Goal: Information Seeking & Learning: Learn about a topic

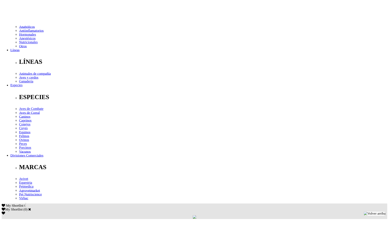
scroll to position [146, 0]
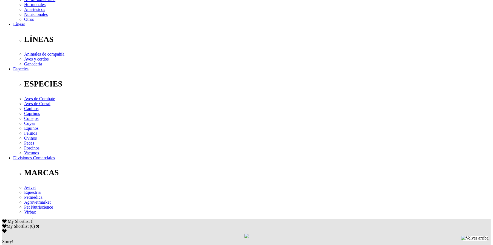
drag, startPoint x: 98, startPoint y: 148, endPoint x: 144, endPoint y: 150, distance: 45.8
copy p "uplemento nutricional"
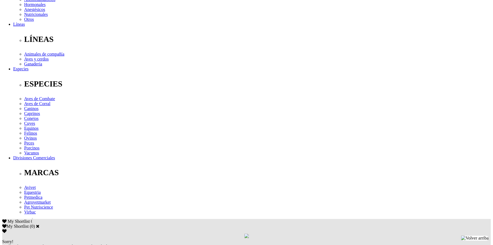
drag, startPoint x: 178, startPoint y: 149, endPoint x: 365, endPoint y: 165, distance: 187.6
copy p "optimizador de todas las funciones orgánicas, el crecimiento, la producción y l…"
drag, startPoint x: 115, startPoint y: 148, endPoint x: 126, endPoint y: 154, distance: 12.5
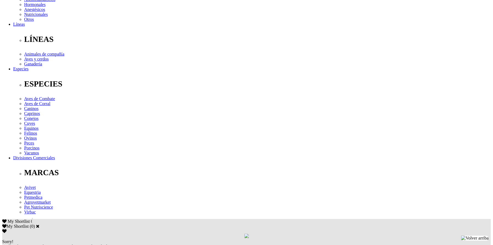
copy div "Agua: En general 500 - 750 g/1000 L agua (0.5 - 0.75 g/L de agua). Alimento: En…"
